Goal: Task Accomplishment & Management: Use online tool/utility

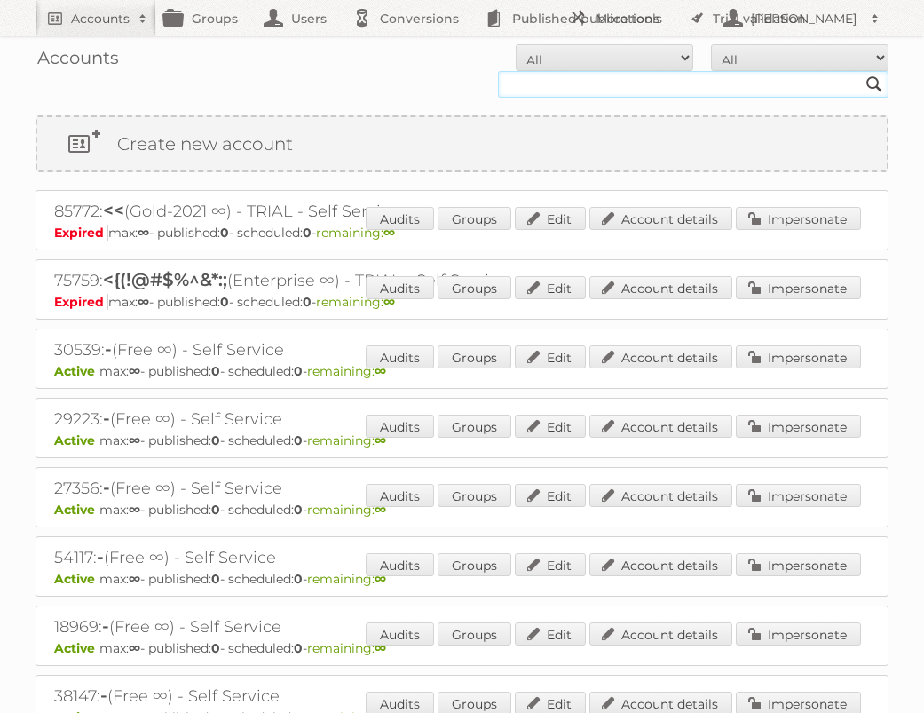
click at [609, 91] on input "text" at bounding box center [693, 84] width 391 height 27
type input "optronics"
click at [861, 71] on input "Search" at bounding box center [874, 84] width 27 height 27
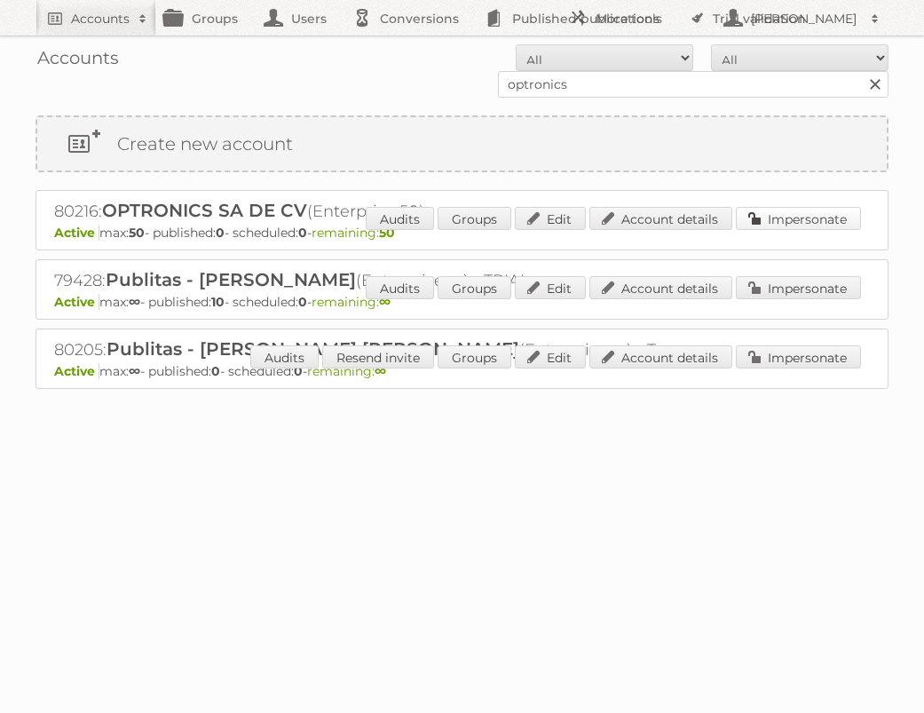
click at [770, 223] on link "Impersonate" at bounding box center [798, 218] width 125 height 23
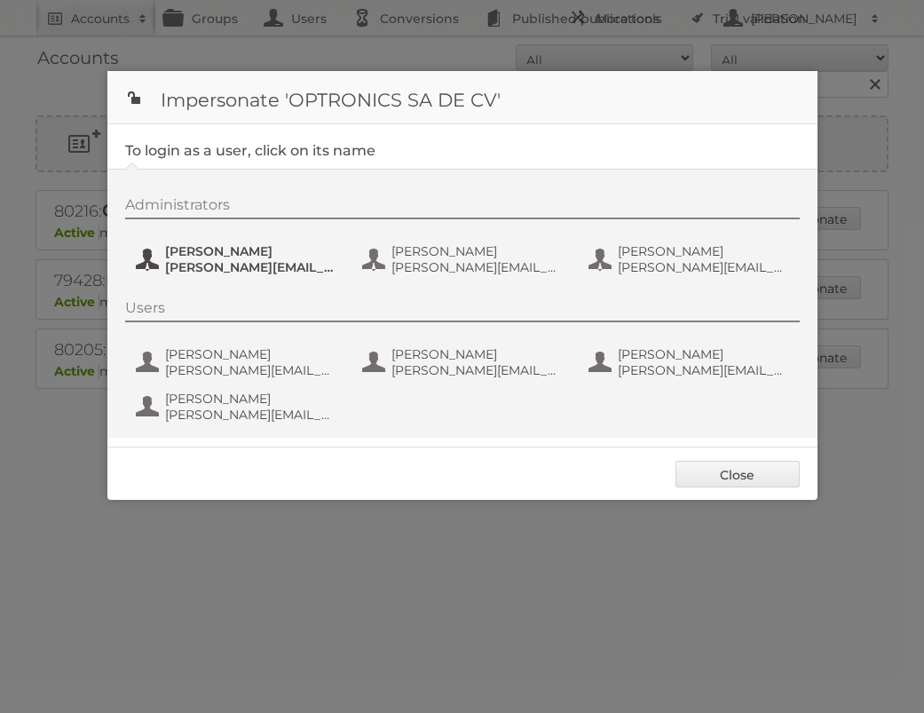
click at [207, 257] on span "Aarón Cuevas" at bounding box center [251, 251] width 172 height 16
